Goal: Task Accomplishment & Management: Use online tool/utility

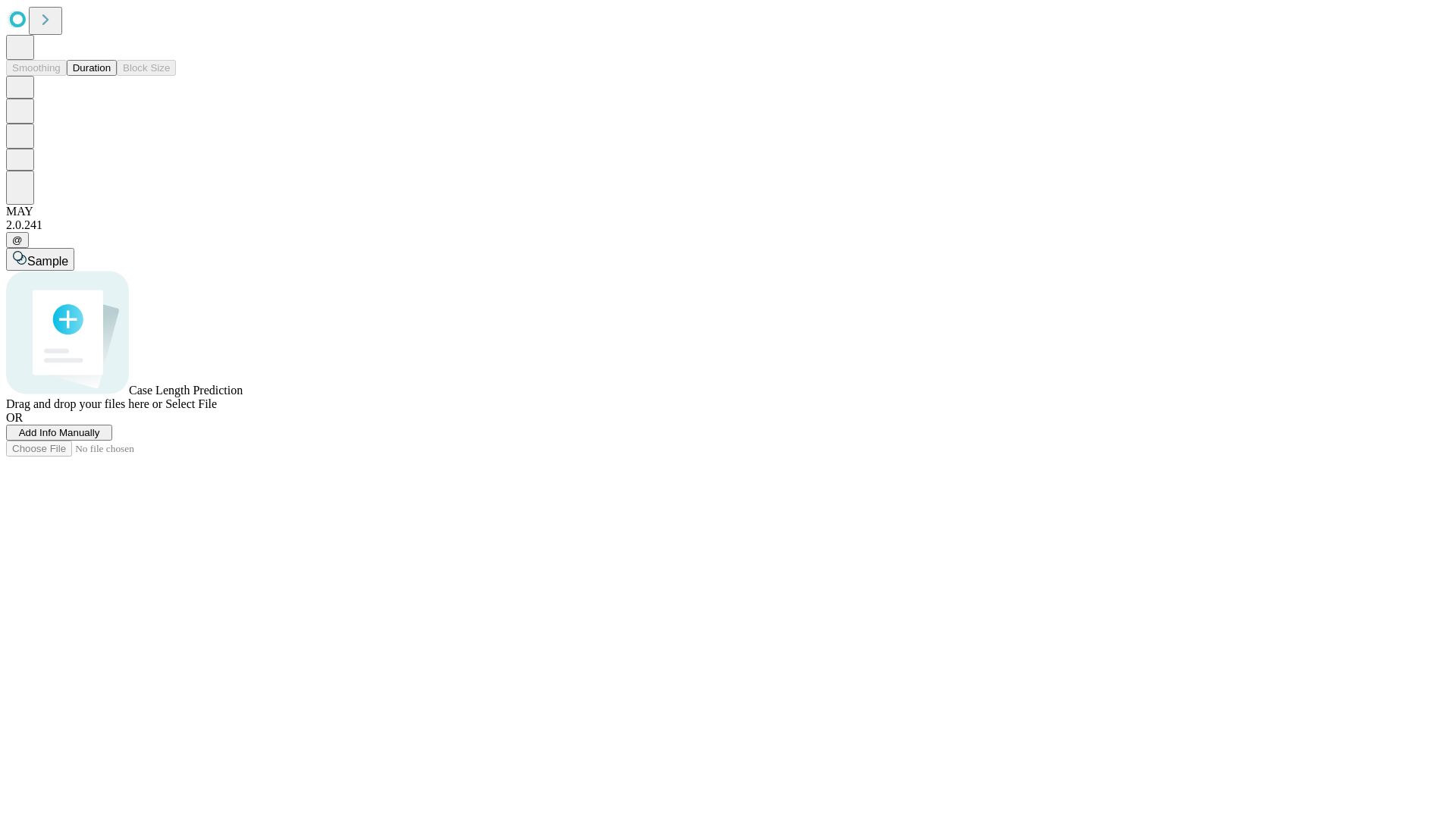
click at [110, 76] on button "Duration" at bounding box center [91, 67] width 50 height 16
click at [100, 438] on span "Add Info Manually" at bounding box center [59, 432] width 81 height 11
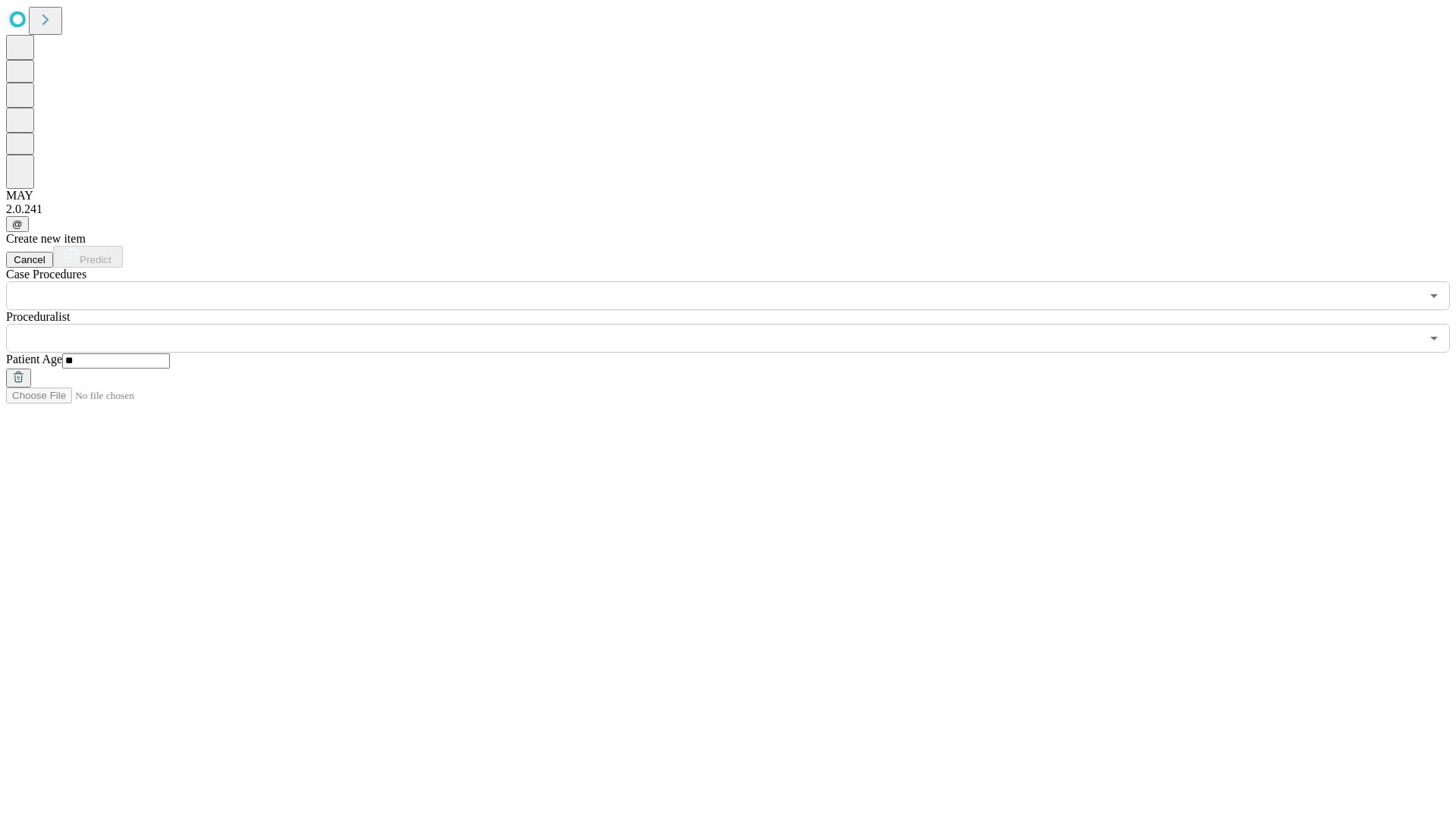
type input "**"
click at [739, 324] on input "text" at bounding box center [713, 338] width 1414 height 29
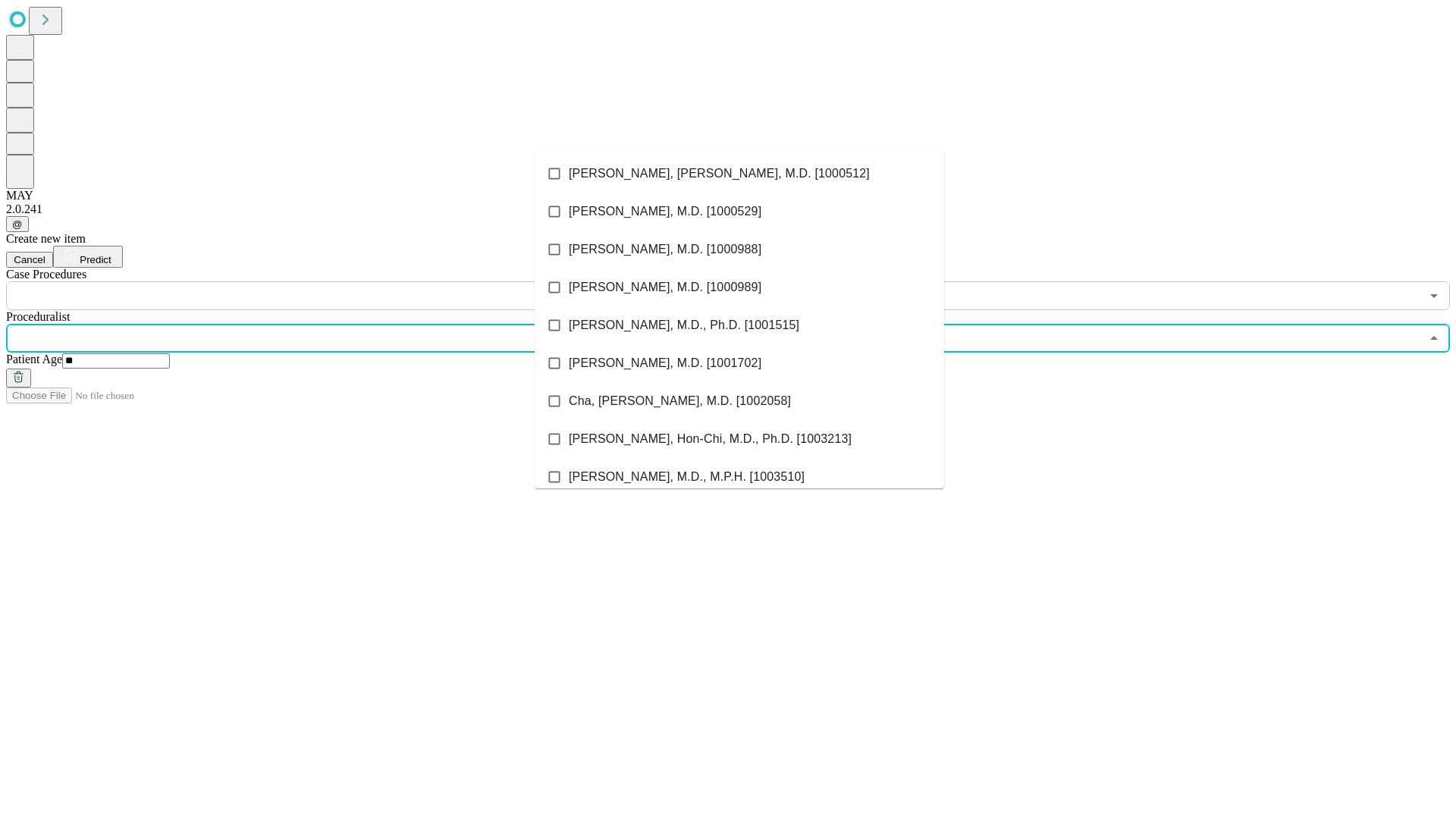
click at [739, 174] on li "[PERSON_NAME], [PERSON_NAME], M.D. [1000512]" at bounding box center [739, 174] width 410 height 38
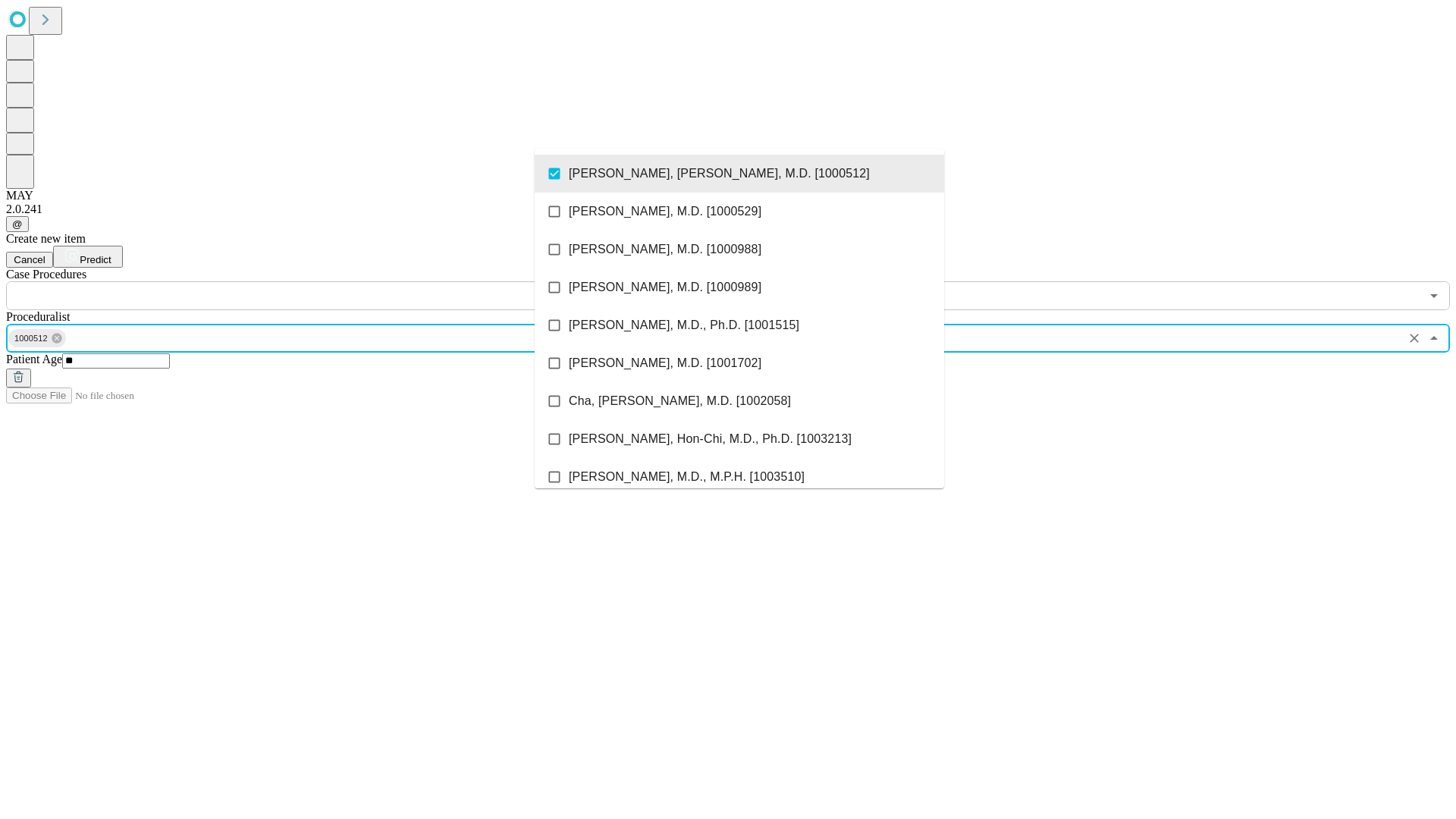
click at [318, 281] on input "text" at bounding box center [713, 296] width 1414 height 29
